Goal: Find specific page/section: Find specific page/section

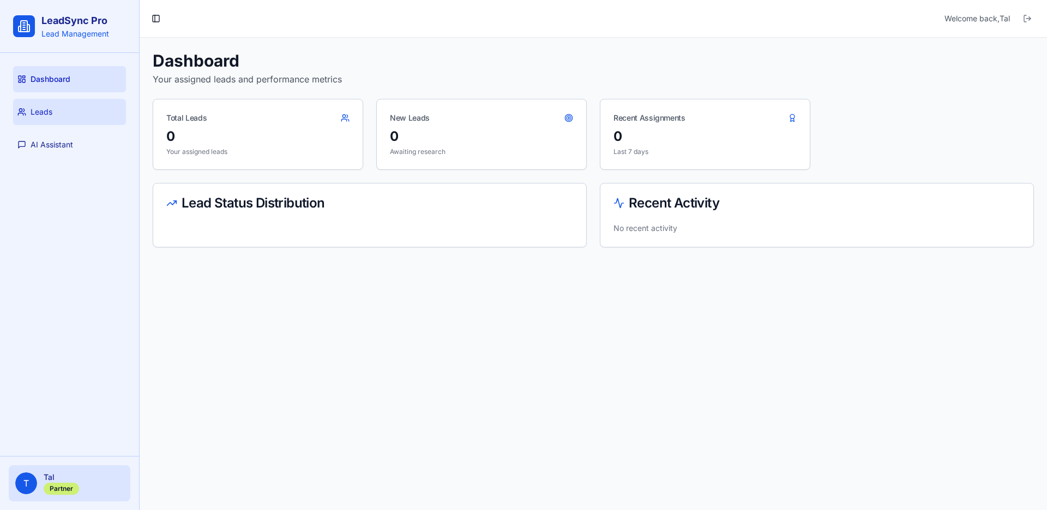
click at [95, 110] on link "Leads" at bounding box center [69, 112] width 113 height 26
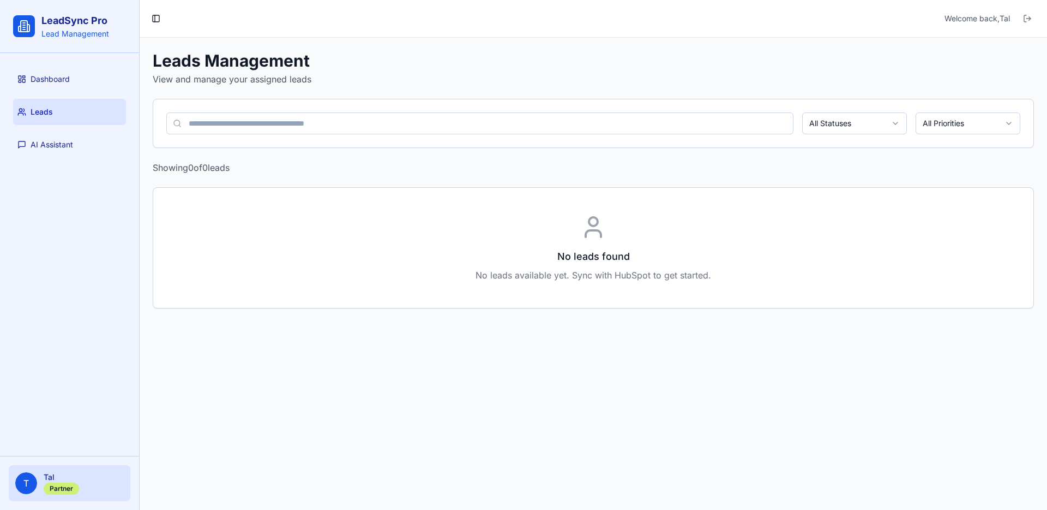
click at [30, 477] on span "T" at bounding box center [26, 483] width 22 height 22
click at [155, 21] on button "Toggle Sidebar" at bounding box center [155, 18] width 15 height 15
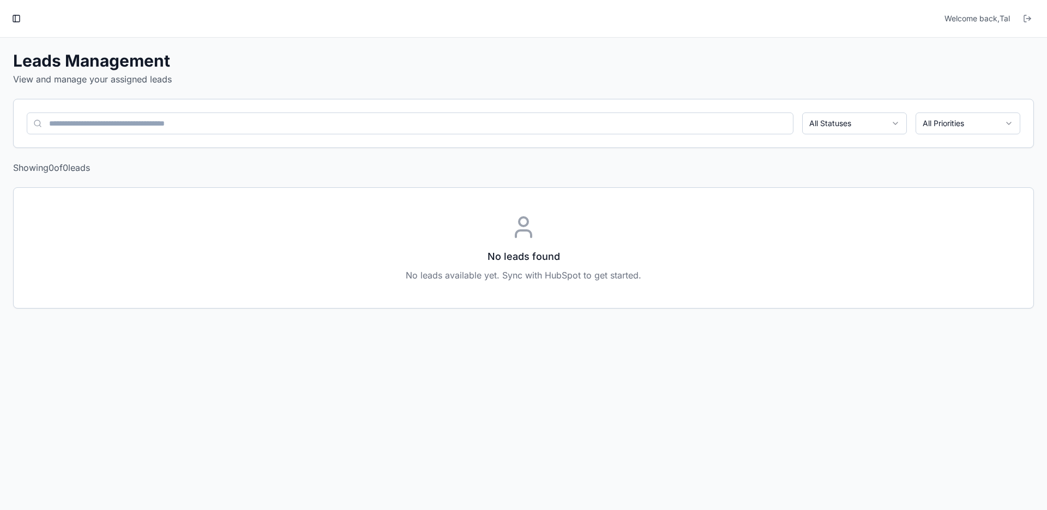
click at [25, 21] on div "Toggle Sidebar Welcome back, Tal" at bounding box center [524, 19] width 1030 height 20
click at [20, 21] on button "Toggle Sidebar" at bounding box center [16, 18] width 15 height 15
